Goal: Task Accomplishment & Management: Manage account settings

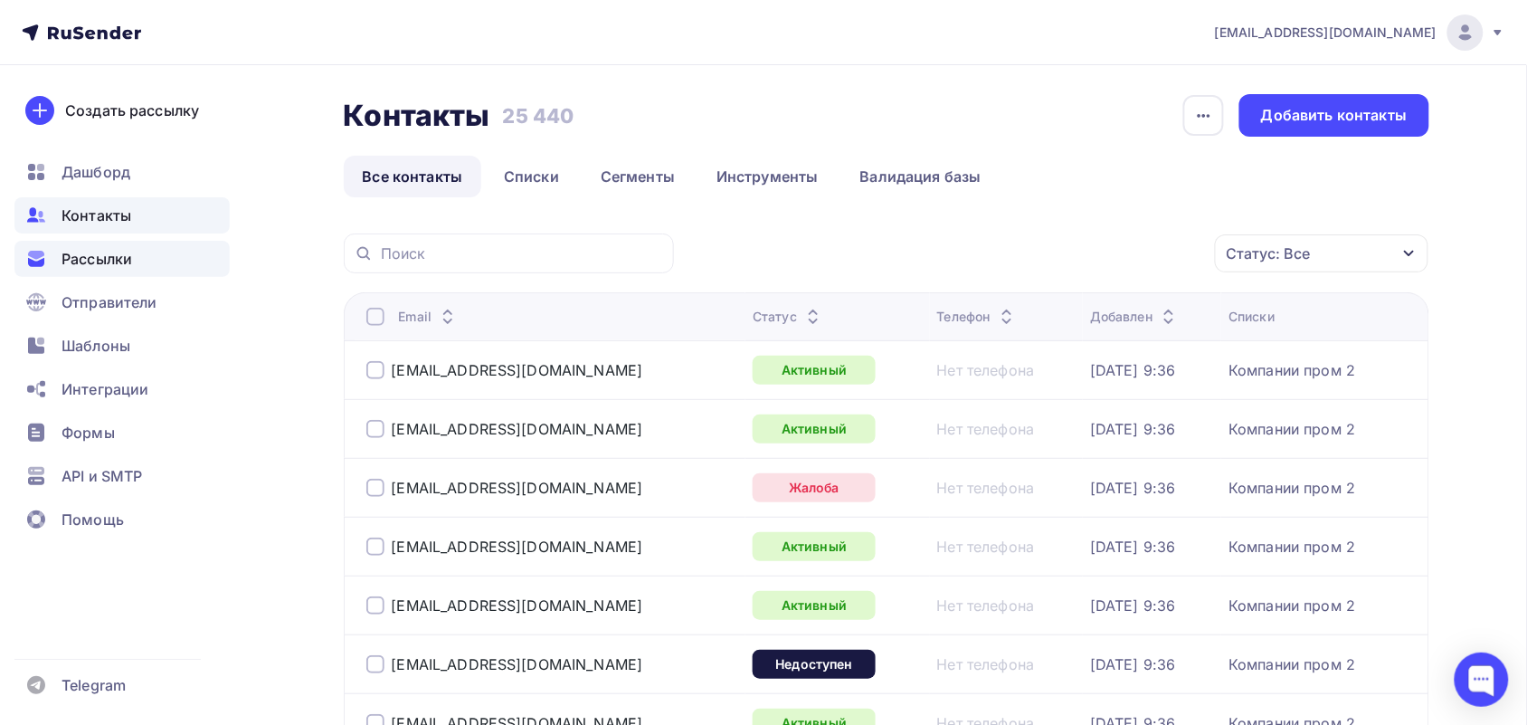
click at [129, 258] on span "Рассылки" at bounding box center [97, 259] width 71 height 22
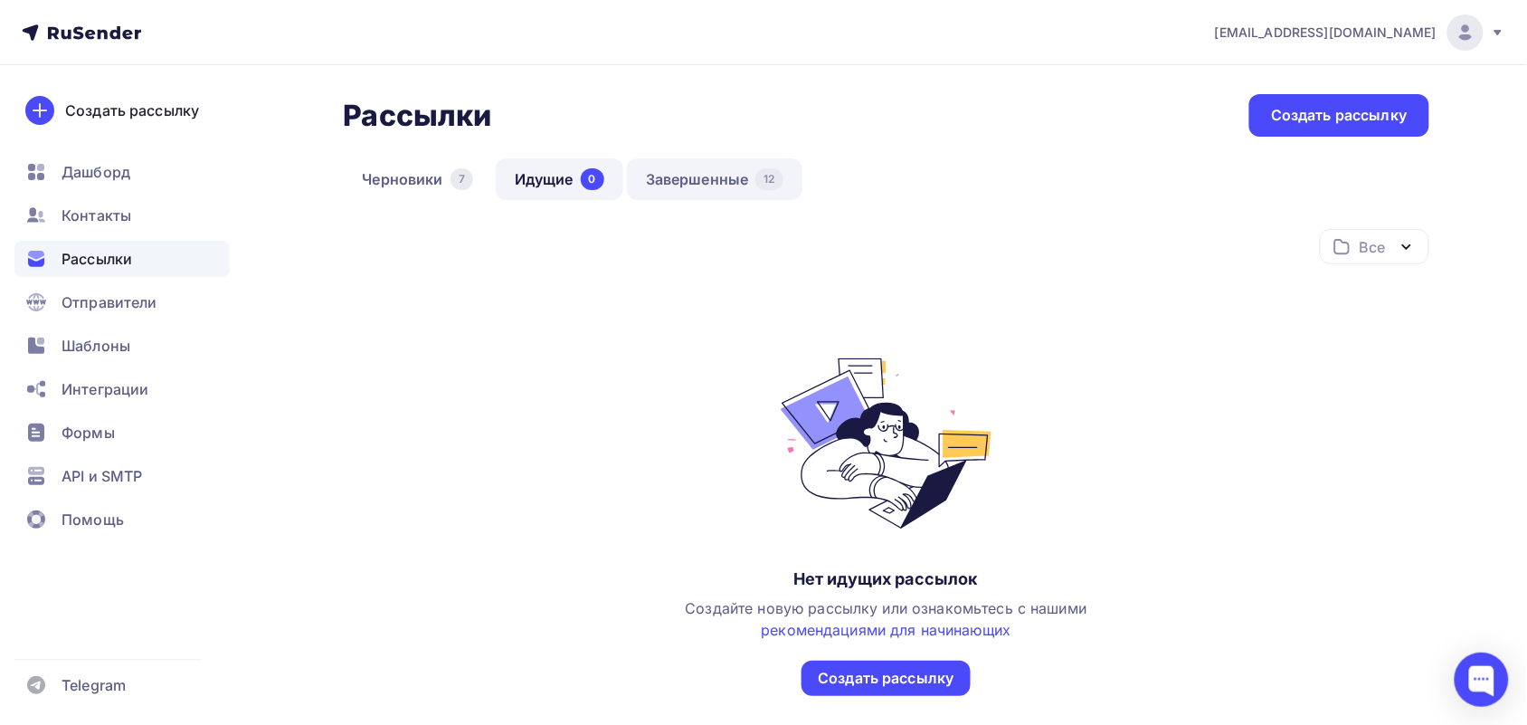
click at [653, 167] on link "Завершенные 12" at bounding box center [715, 179] width 176 height 42
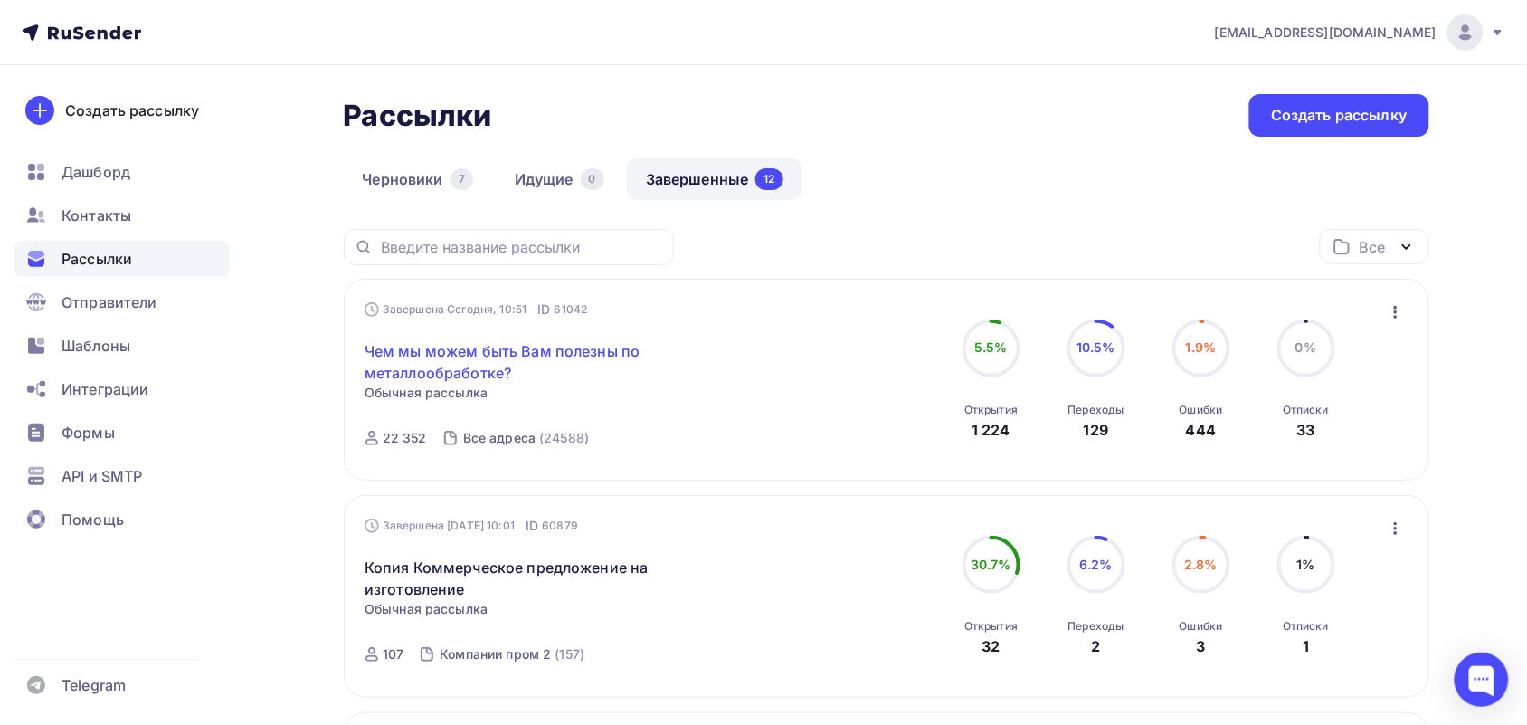
click at [475, 358] on link "Чем мы можем быть Вам полезны по металлообработке?" at bounding box center [520, 361] width 310 height 43
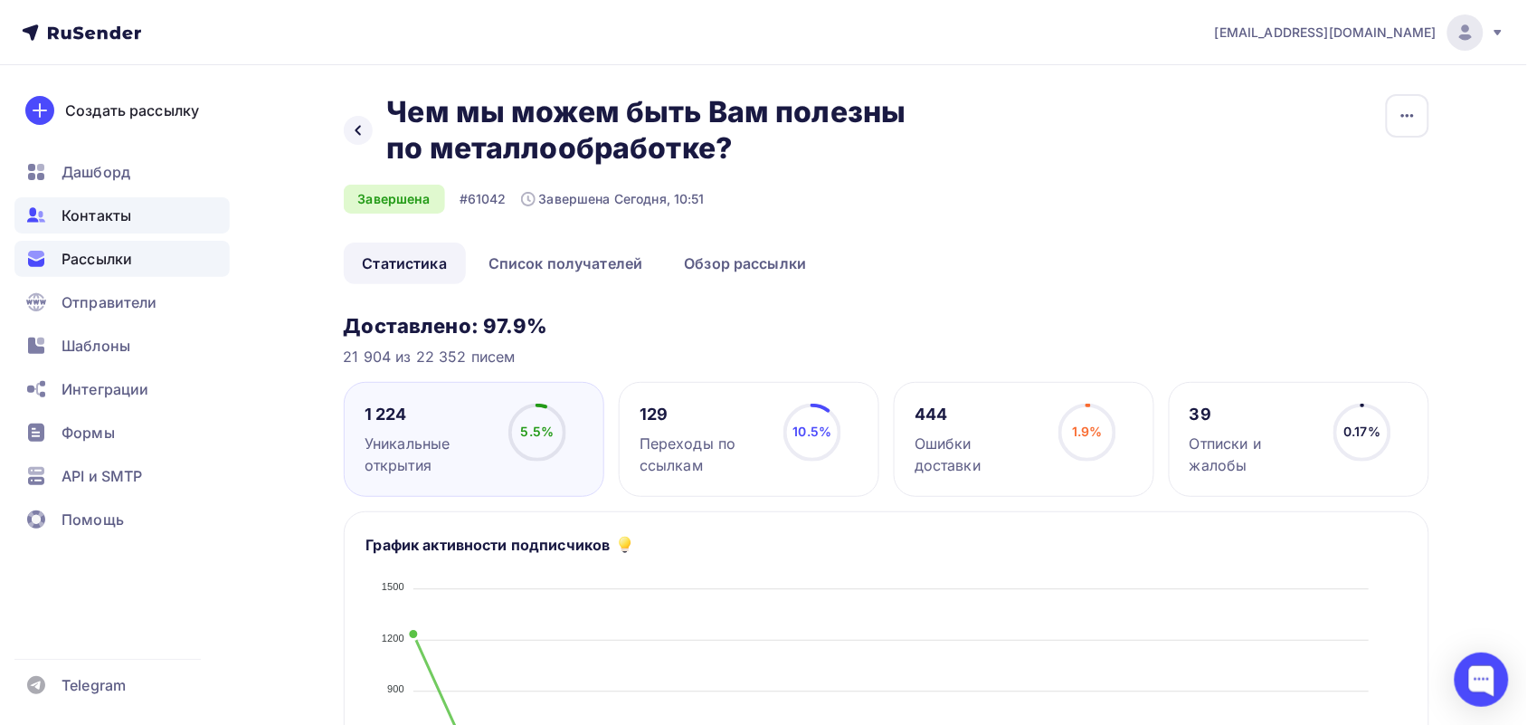
click at [104, 200] on div "Контакты" at bounding box center [121, 215] width 215 height 36
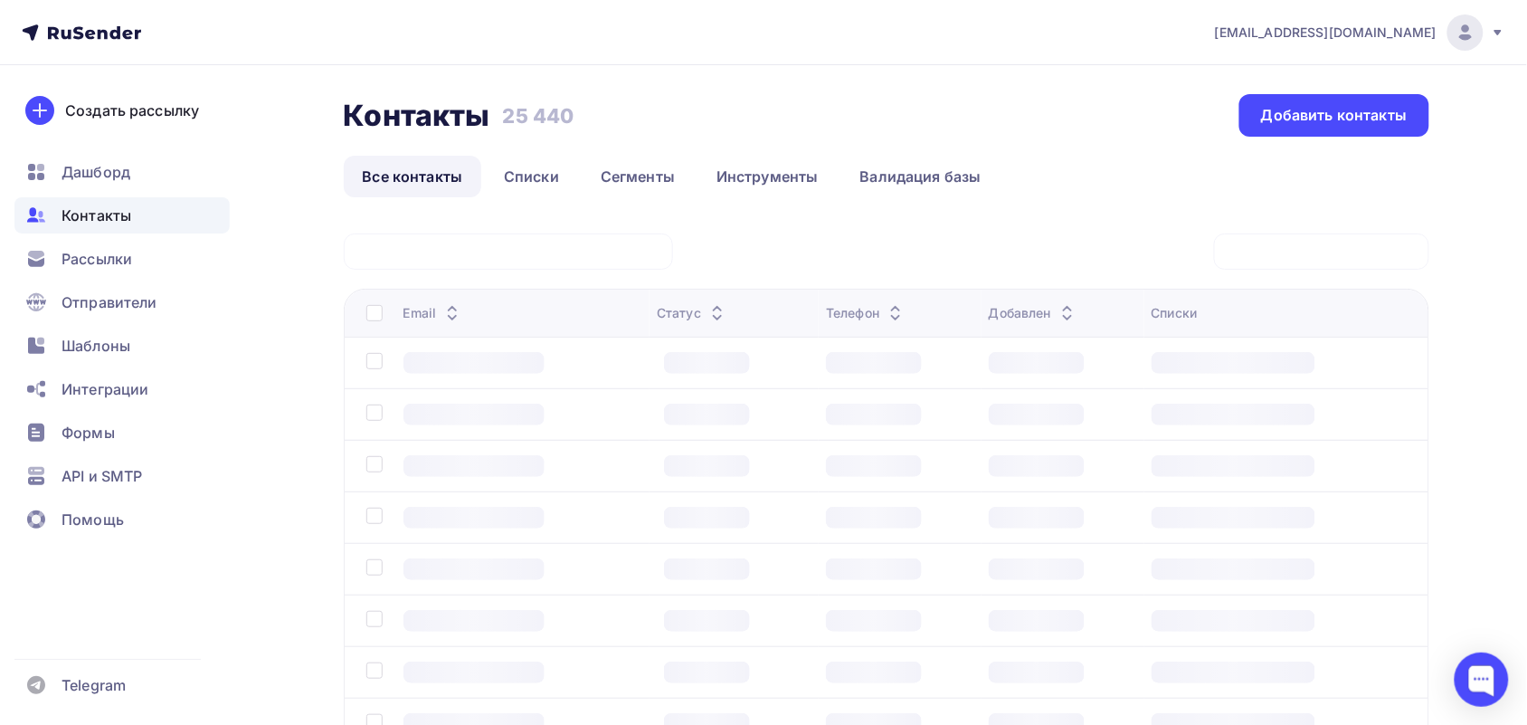
click at [530, 249] on div at bounding box center [508, 251] width 329 height 36
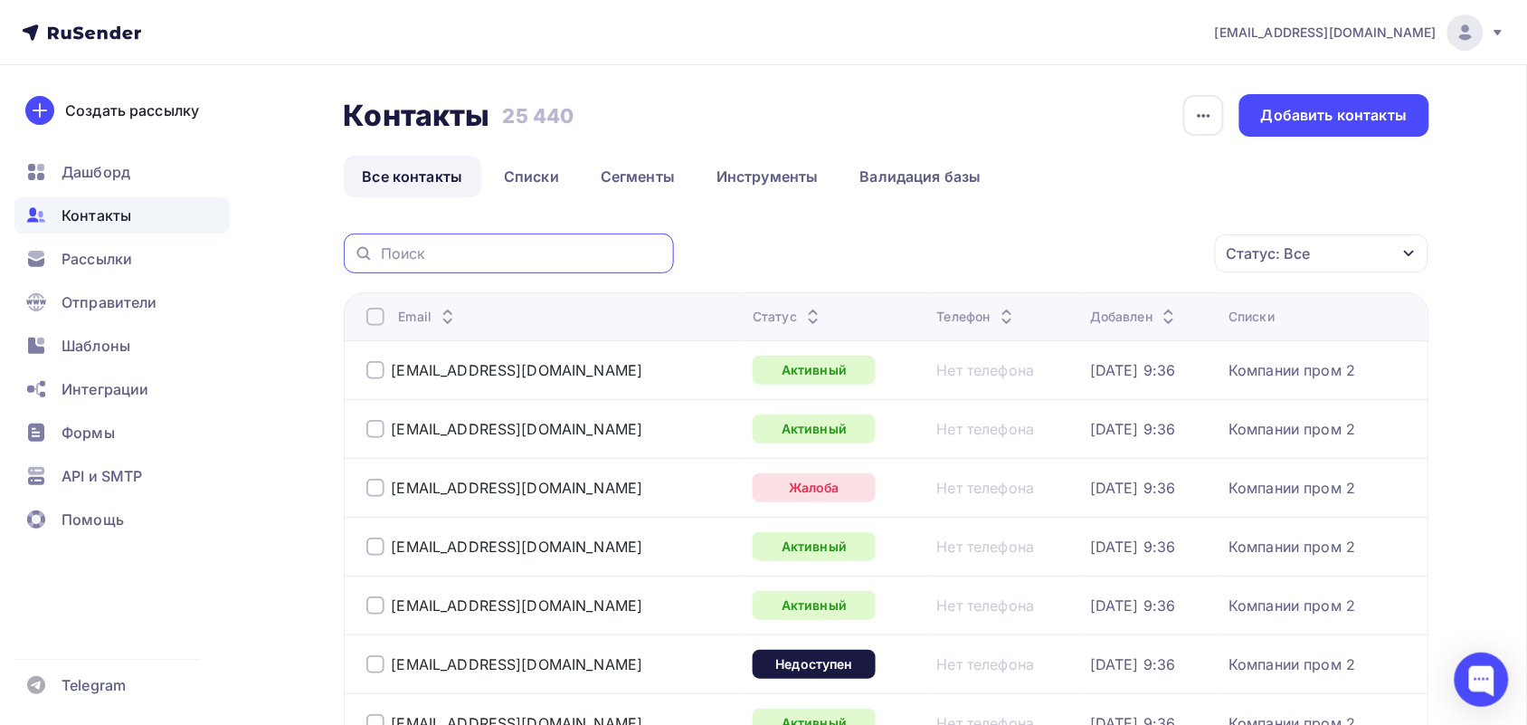
click at [512, 249] on input "text" at bounding box center [522, 253] width 282 height 20
paste input "@[DOMAIN_NAME]"
type input "@[DOMAIN_NAME]"
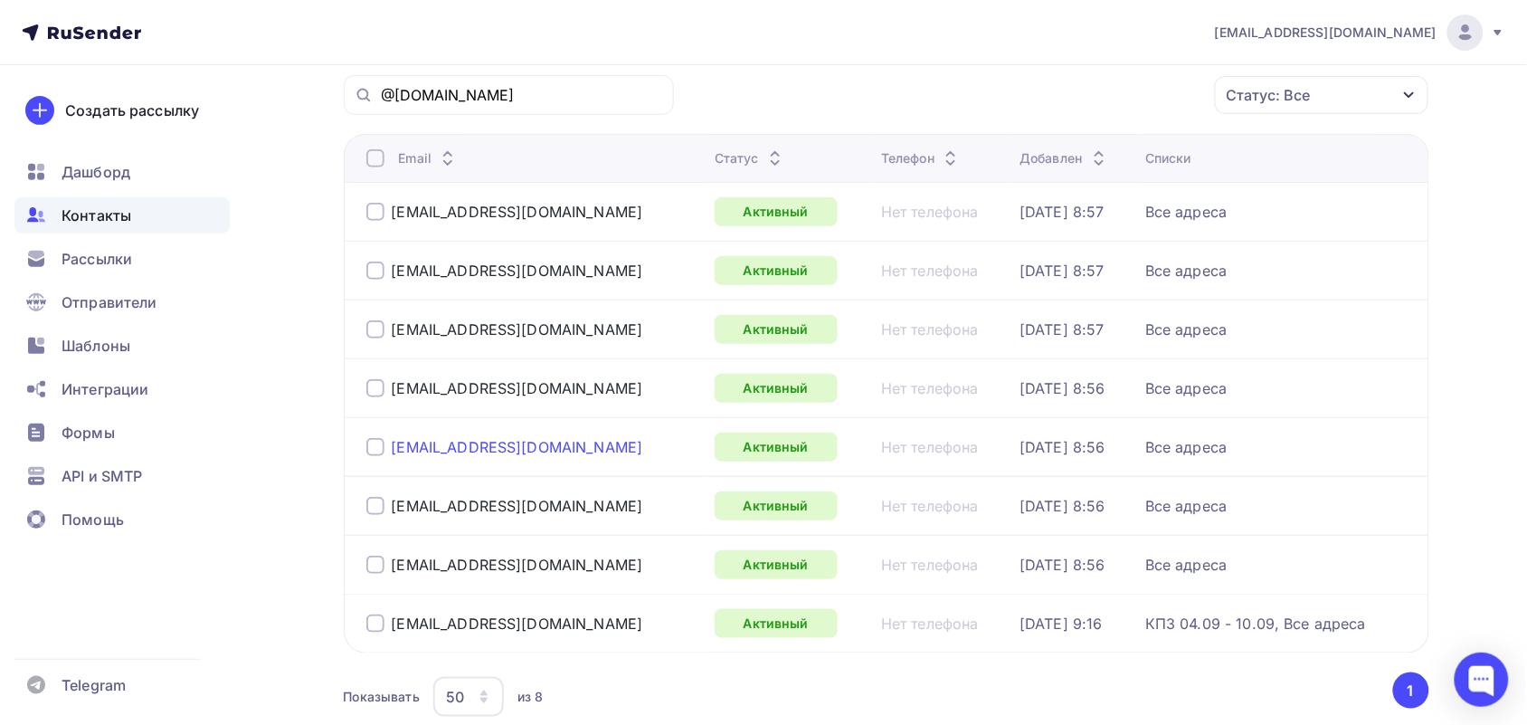
scroll to position [48, 0]
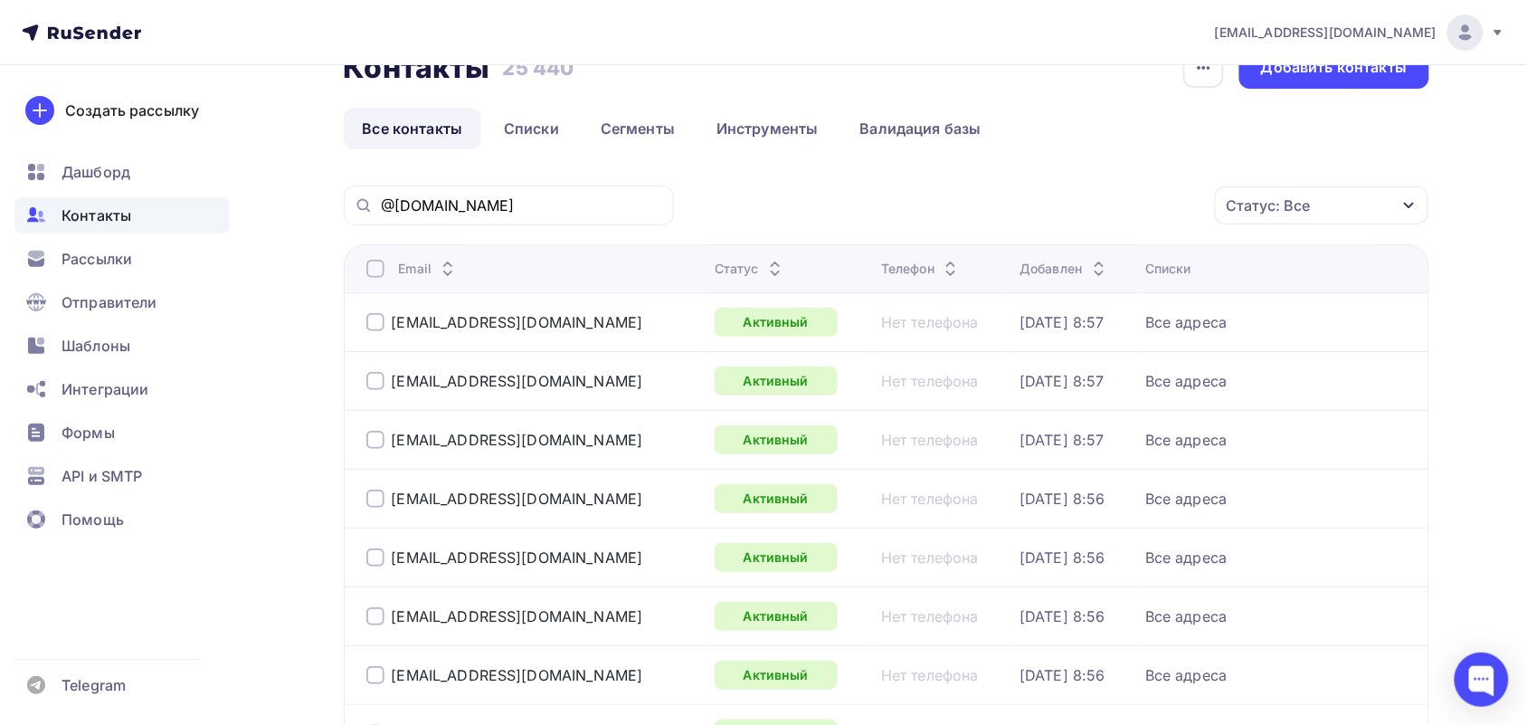
click at [373, 273] on div at bounding box center [375, 269] width 18 height 18
click at [1136, 204] on div "Действие" at bounding box center [1080, 205] width 239 height 35
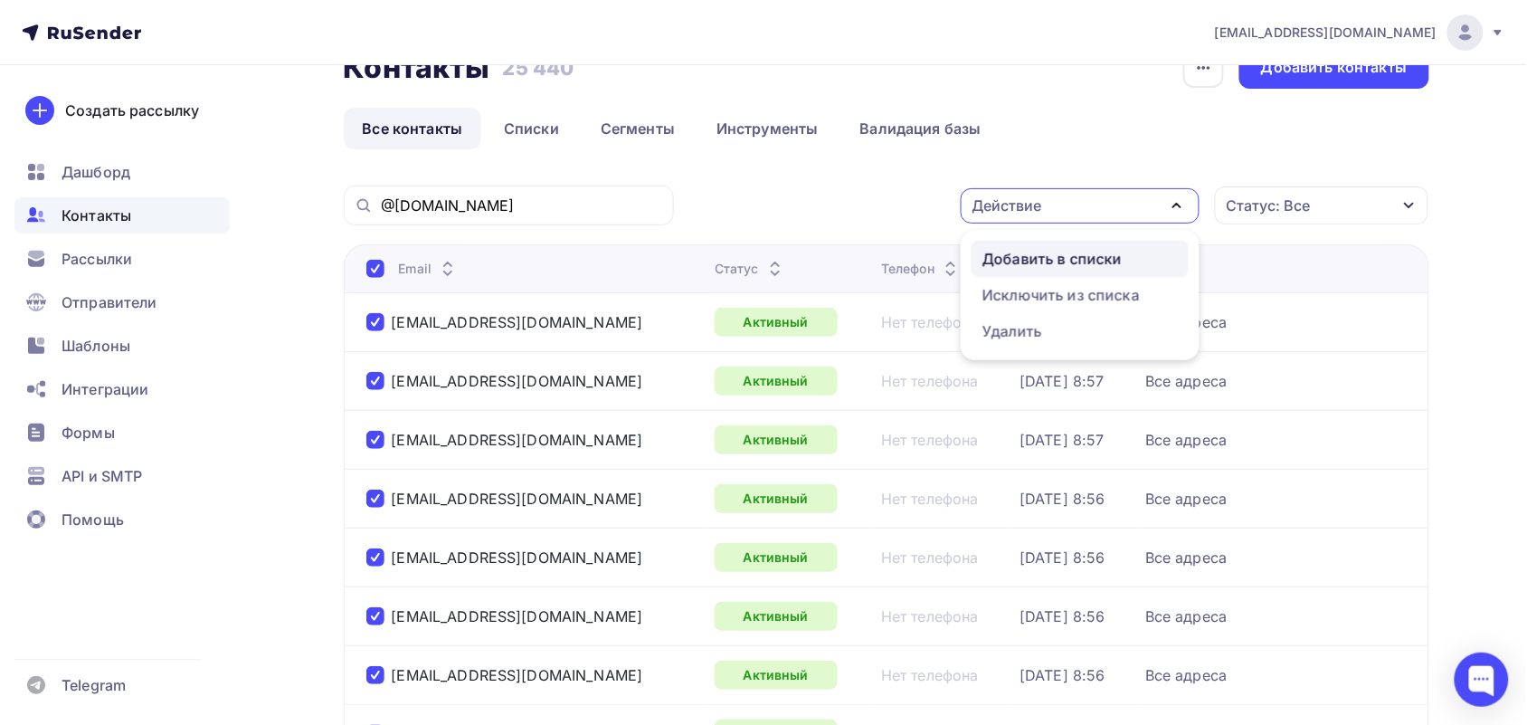
click at [1113, 255] on div "Добавить в списки" at bounding box center [1052, 259] width 139 height 22
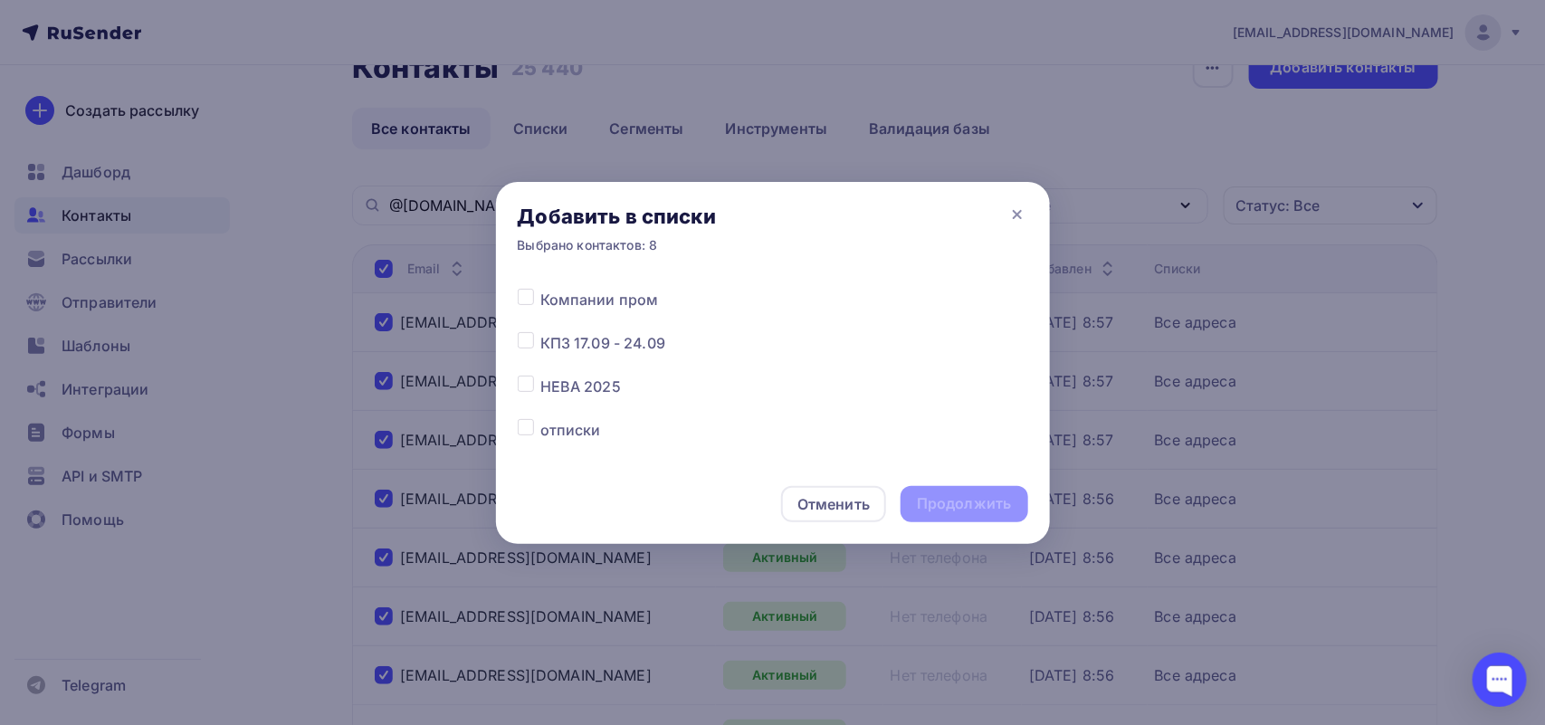
scroll to position [113, 0]
click at [540, 381] on label at bounding box center [540, 381] width 0 height 0
click at [528, 387] on input "checkbox" at bounding box center [526, 389] width 16 height 16
checkbox input "true"
click at [966, 502] on div "Продолжить" at bounding box center [964, 503] width 94 height 21
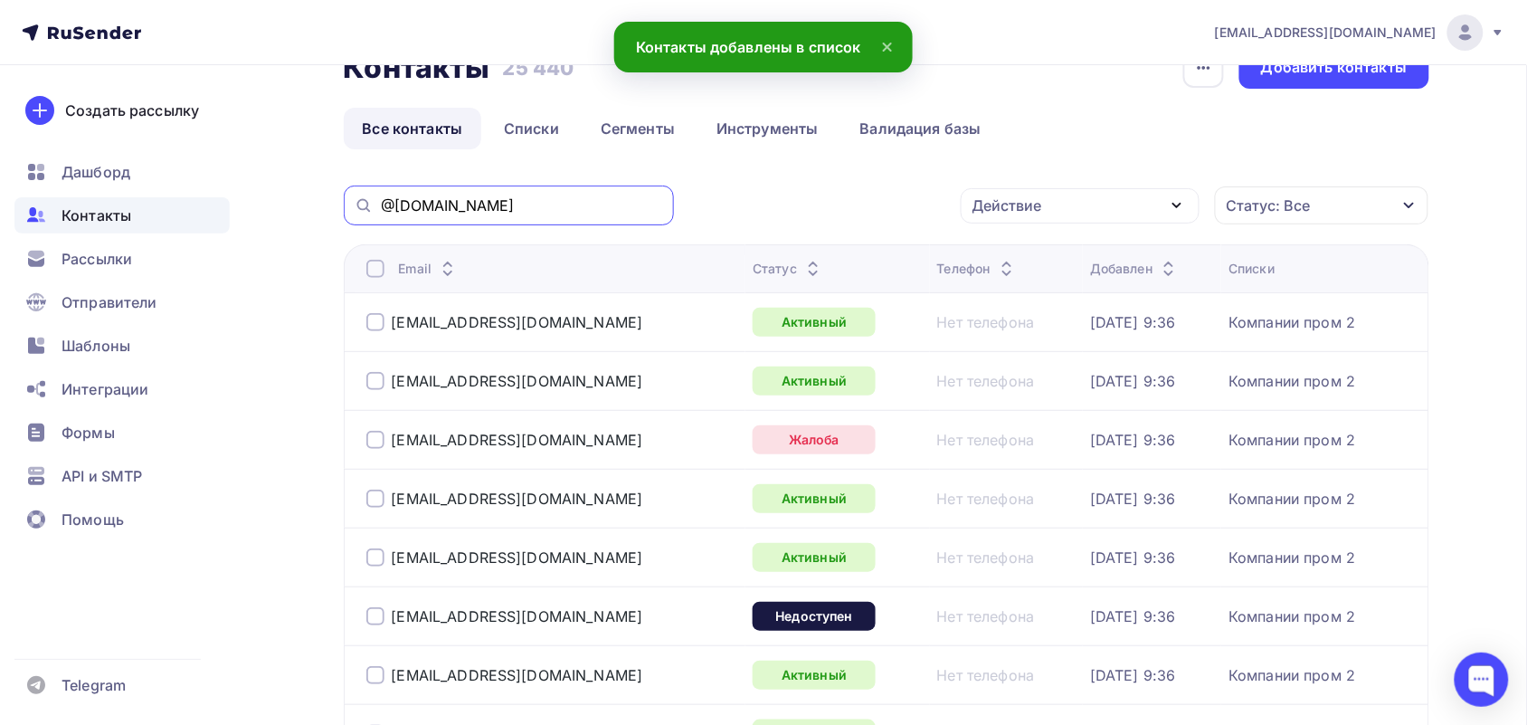
click at [526, 199] on input "@[DOMAIN_NAME]" at bounding box center [522, 205] width 282 height 20
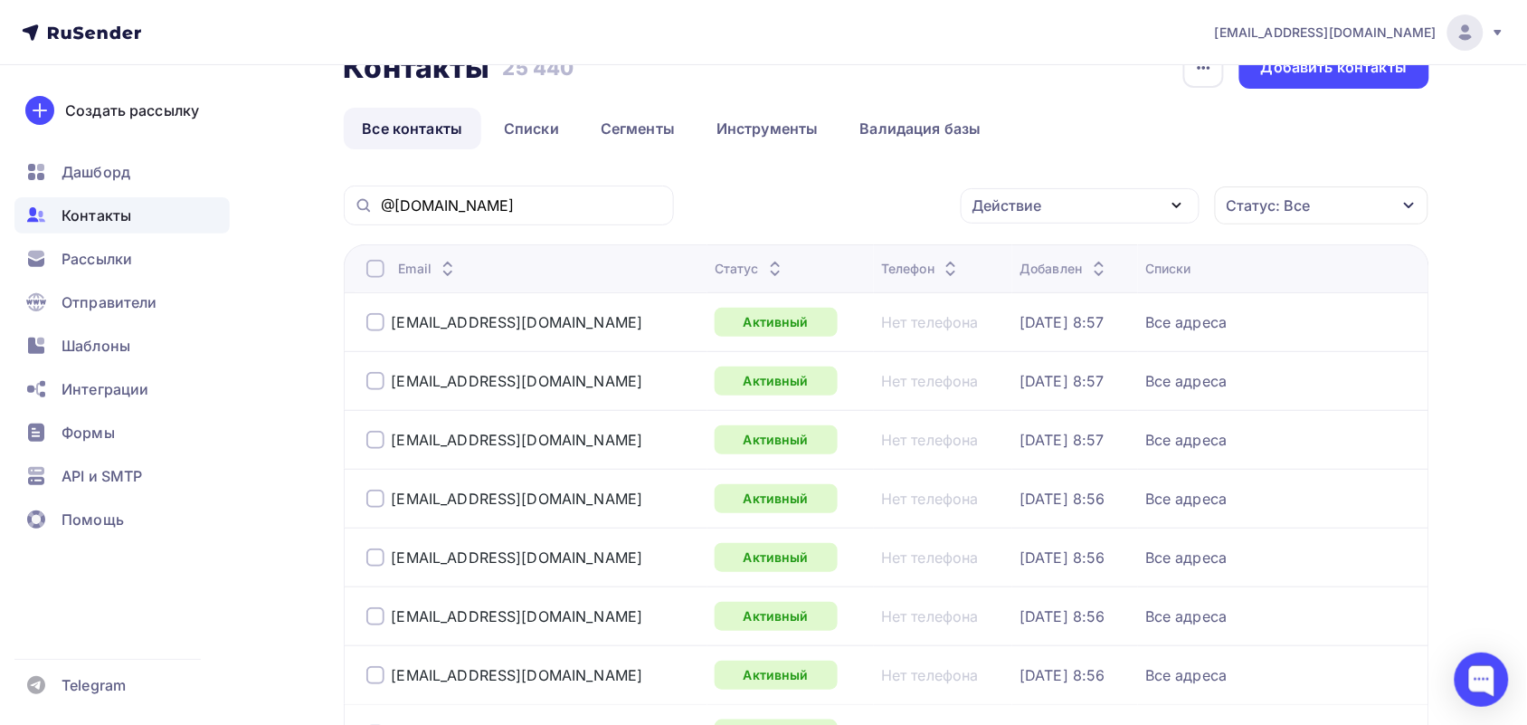
click at [382, 271] on div at bounding box center [375, 269] width 18 height 18
click at [376, 273] on div at bounding box center [375, 269] width 18 height 18
click at [1020, 196] on div "Действие" at bounding box center [1008, 206] width 70 height 22
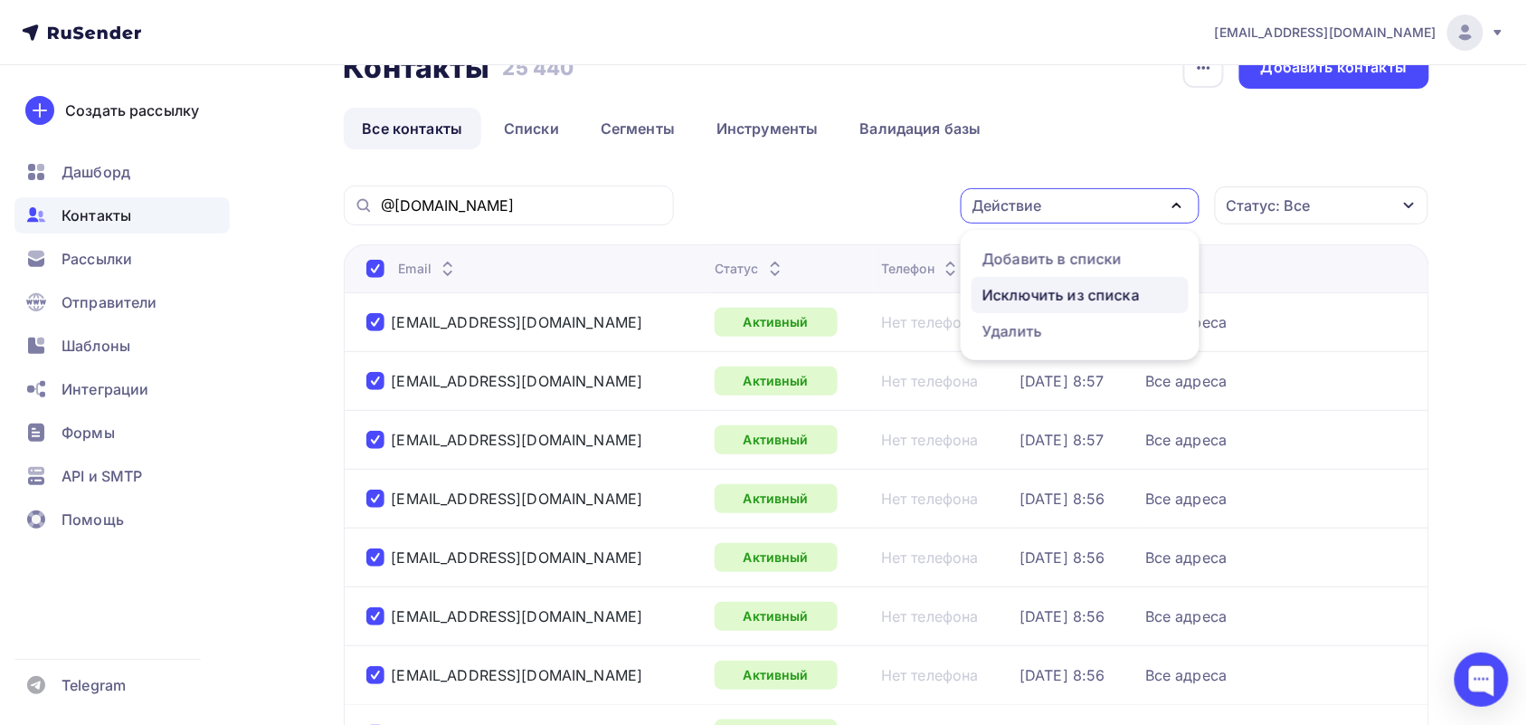
click at [1073, 303] on div "Исключить из списка" at bounding box center [1061, 295] width 157 height 22
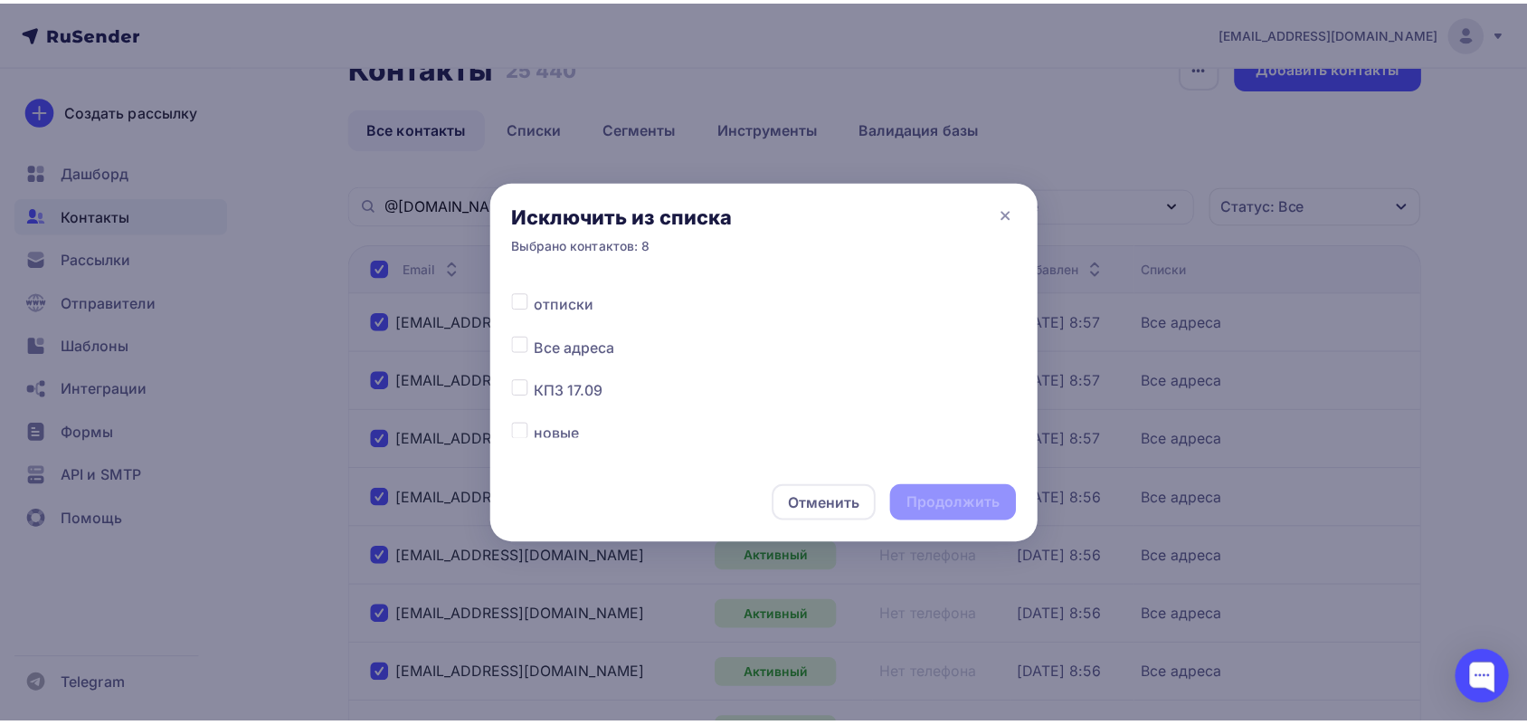
scroll to position [226, 0]
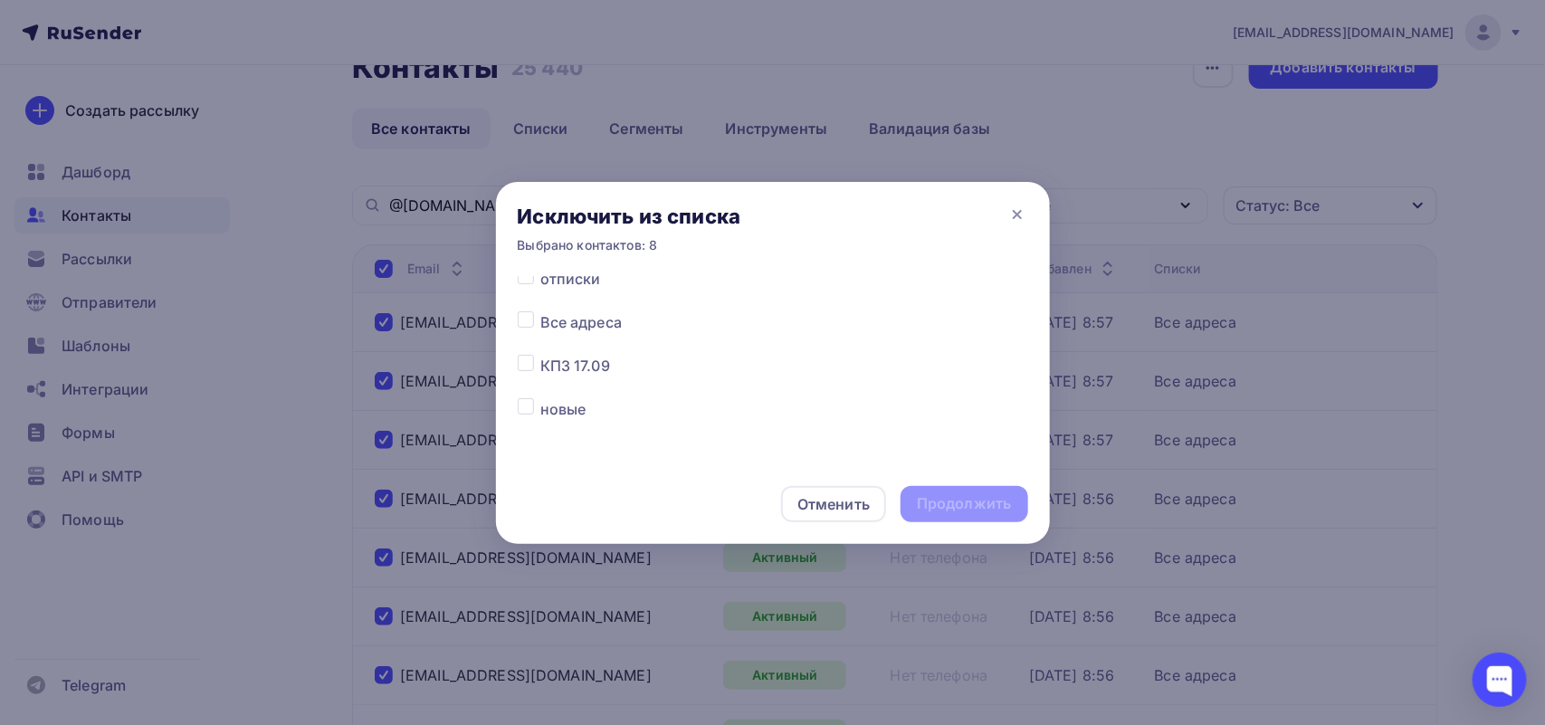
click at [540, 311] on label at bounding box center [540, 311] width 0 height 0
click at [532, 326] on input "checkbox" at bounding box center [526, 319] width 16 height 16
checkbox input "true"
click at [980, 512] on div "Продолжить" at bounding box center [964, 503] width 94 height 21
